Goal: Subscribe to service/newsletter

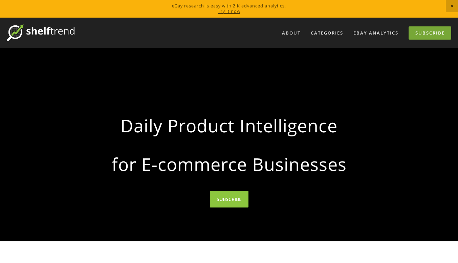
click at [432, 33] on link "Subscribe" at bounding box center [429, 32] width 43 height 13
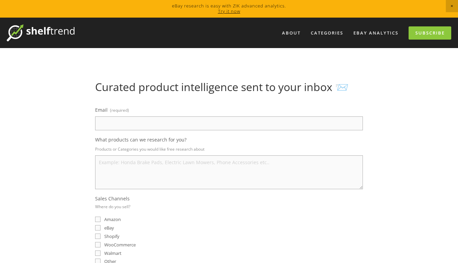
click at [141, 125] on input "Email (required)" at bounding box center [229, 123] width 268 height 14
type input "[EMAIL_ADDRESS][DOMAIN_NAME]"
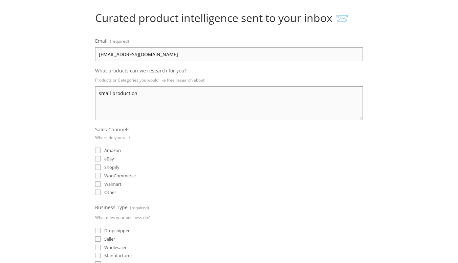
scroll to position [102, 0]
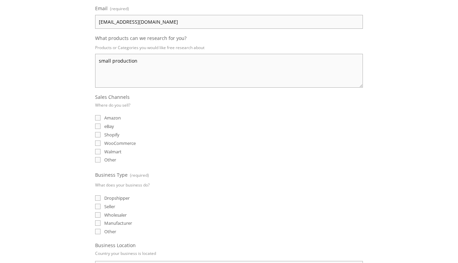
type textarea "small production"
click at [96, 123] on input "eBay" at bounding box center [97, 125] width 5 height 5
checkbox input "true"
click at [97, 118] on input "Amazon" at bounding box center [97, 117] width 5 height 5
checkbox input "true"
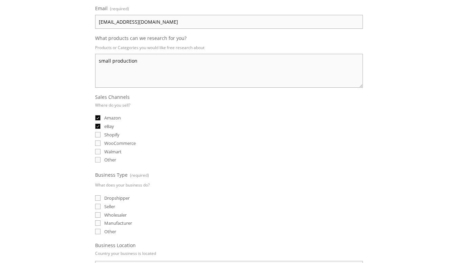
click at [98, 135] on input "Shopify" at bounding box center [97, 134] width 5 height 5
checkbox input "true"
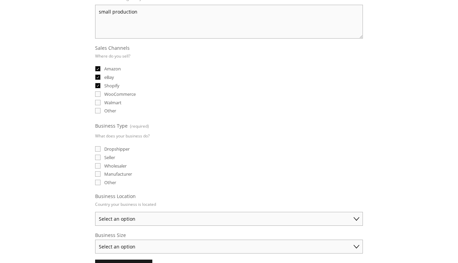
scroll to position [169, 0]
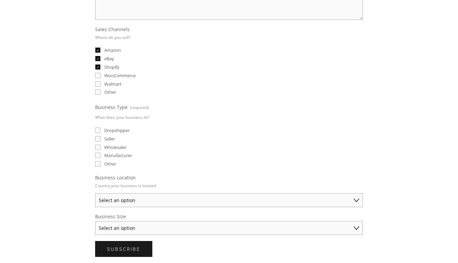
click at [97, 136] on input "Seller" at bounding box center [97, 138] width 5 height 5
checkbox input "true"
click at [98, 147] on input "Wholesaler" at bounding box center [97, 146] width 5 height 5
checkbox input "true"
click at [98, 156] on input "Manufacturer" at bounding box center [97, 155] width 5 height 5
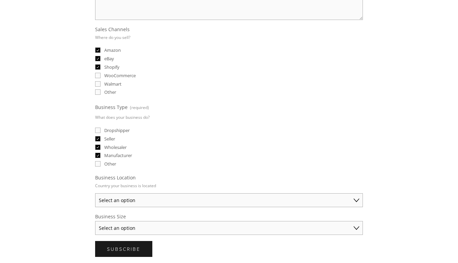
checkbox input "true"
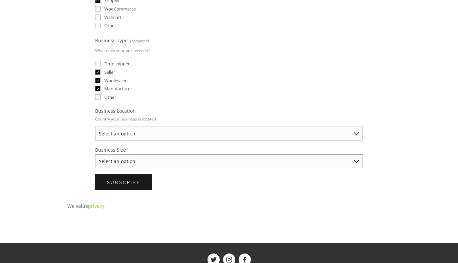
scroll to position [237, 0]
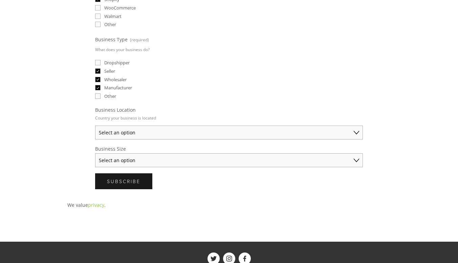
click at [139, 133] on select "Select an option Australia United States United Kingdom China Japan Germany Can…" at bounding box center [229, 133] width 268 height 14
select select "Australia"
click at [95, 126] on select "Select an option Australia United States United Kingdom China Japan Germany Can…" at bounding box center [229, 133] width 268 height 14
click at [131, 161] on select "Select an option Solo Merchant (under $50K annual sales) Small Business ($50K -…" at bounding box center [229, 160] width 268 height 14
select select "Solo Merchant (under $50K annual sales)"
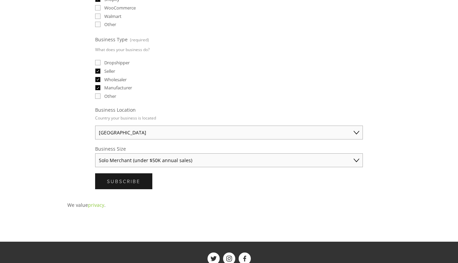
click at [95, 153] on select "Select an option Solo Merchant (under $50K annual sales) Small Business ($50K -…" at bounding box center [229, 160] width 268 height 14
click at [127, 180] on span "Subscribe" at bounding box center [123, 181] width 33 height 6
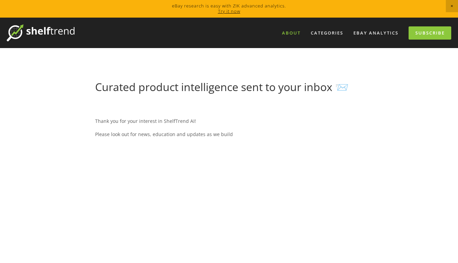
click at [289, 29] on link "About" at bounding box center [290, 32] width 27 height 11
click at [226, 12] on link "Try it now" at bounding box center [229, 11] width 22 height 6
